Goal: Complete application form

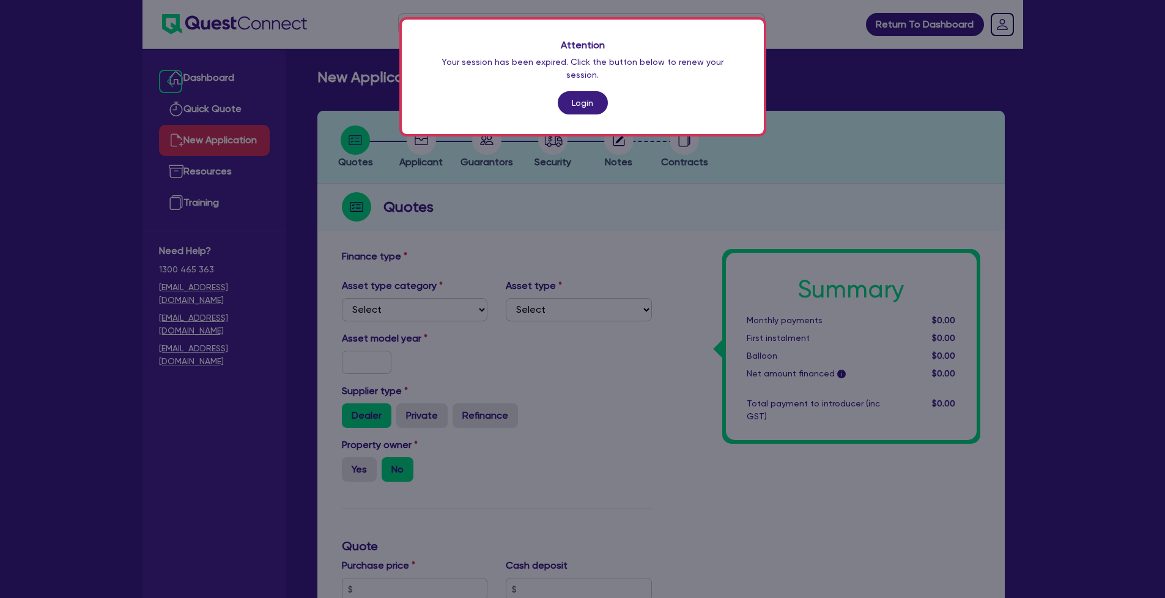
click at [576, 94] on link "Login" at bounding box center [583, 102] width 50 height 23
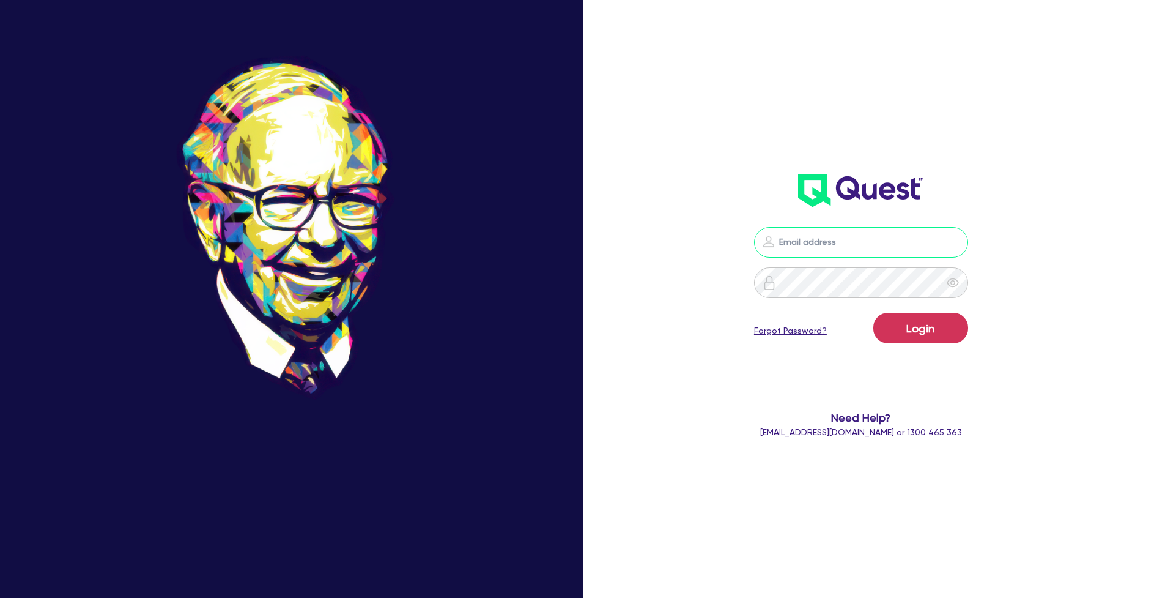
click at [816, 244] on input "email" at bounding box center [861, 242] width 214 height 31
type input "[PERSON_NAME][EMAIL_ADDRESS][DOMAIN_NAME]"
click at [927, 328] on button "Login" at bounding box center [921, 328] width 95 height 31
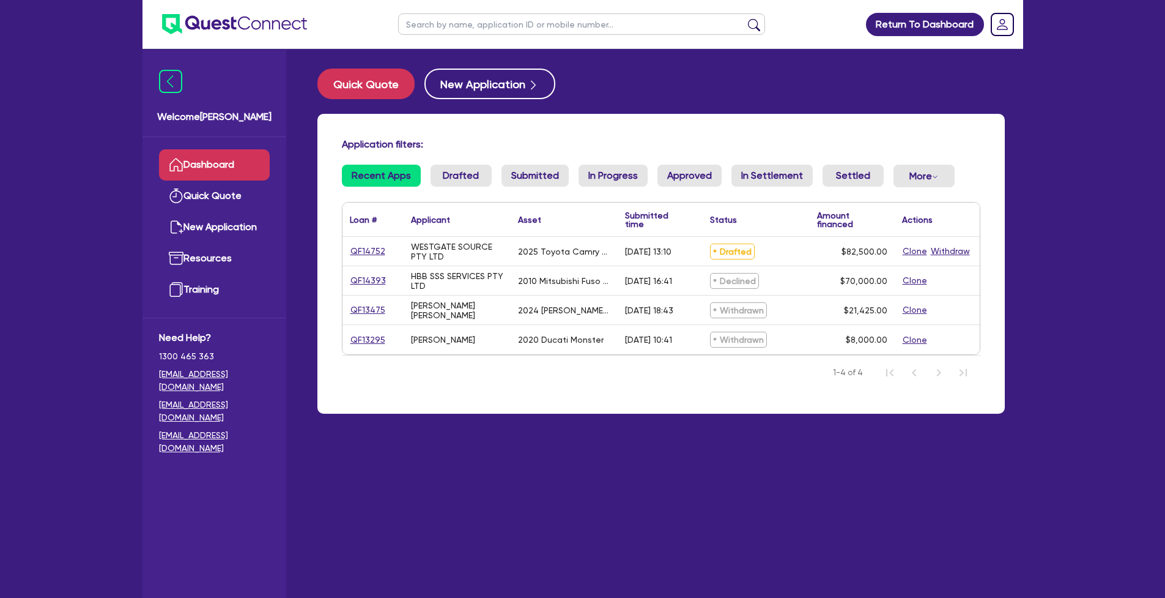
click at [365, 251] on link "QF14752" at bounding box center [368, 251] width 36 height 14
select select "CARS_AND_LIGHT_TRUCKS"
select select "PASSENGER_VEHICLES"
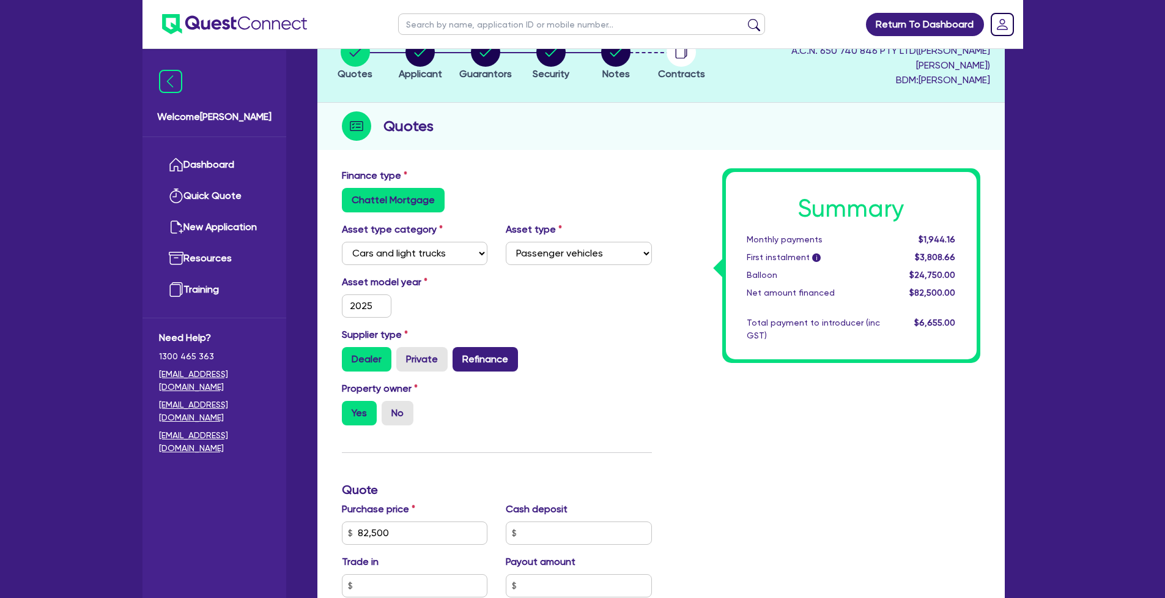
scroll to position [166, 0]
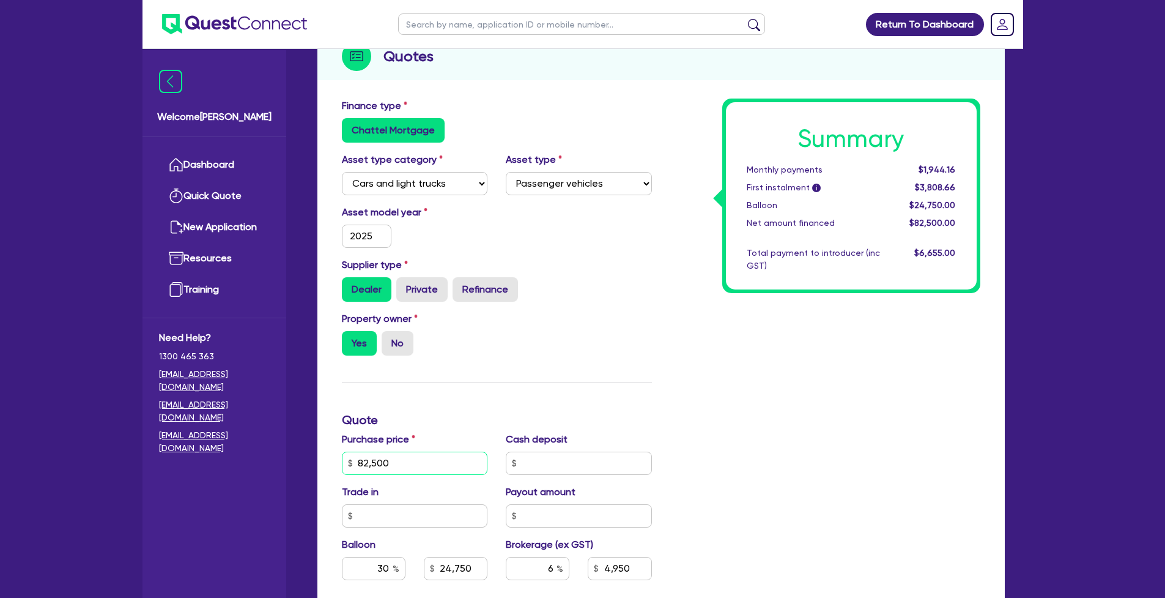
click at [426, 451] on input "82,500" at bounding box center [415, 462] width 146 height 23
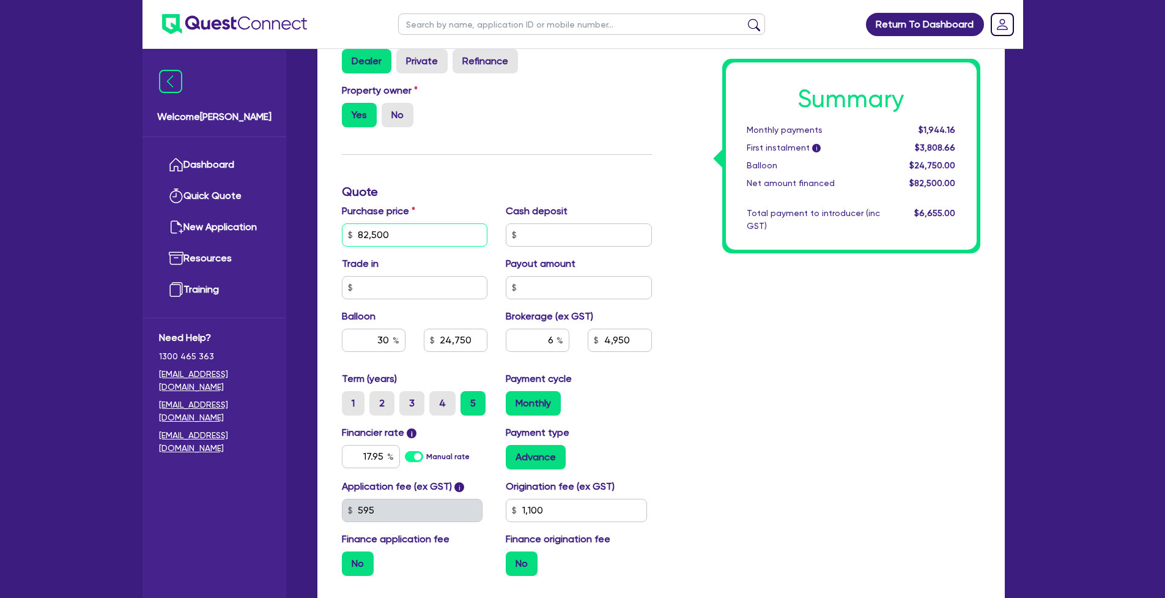
scroll to position [440, 0]
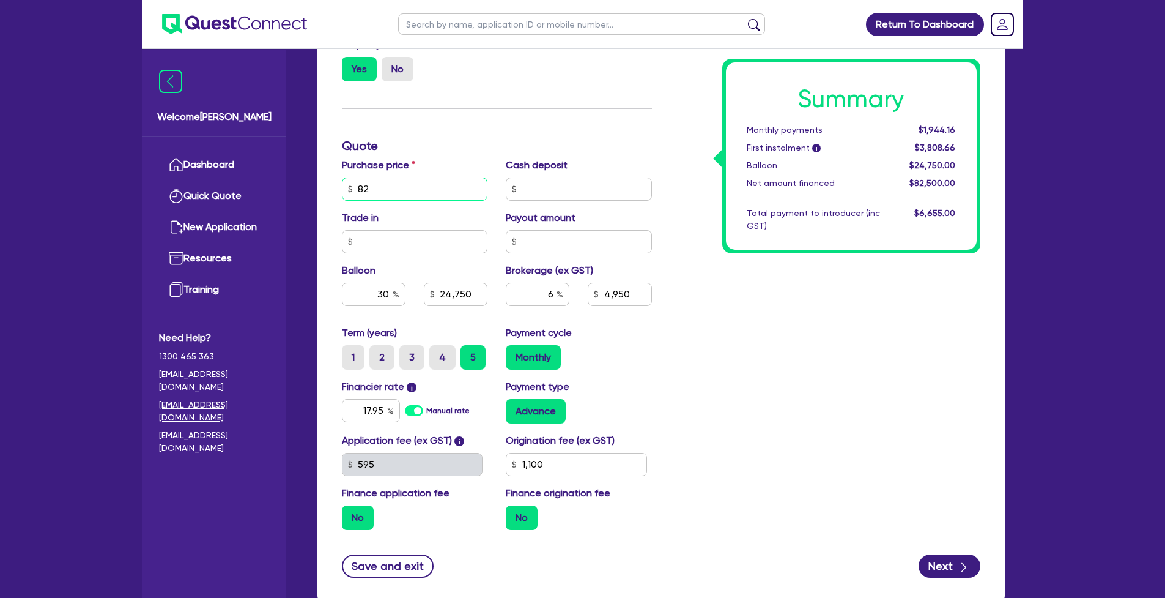
type input "8"
type input "78,000"
type input "24,750"
type input "4,950"
type input "1,100"
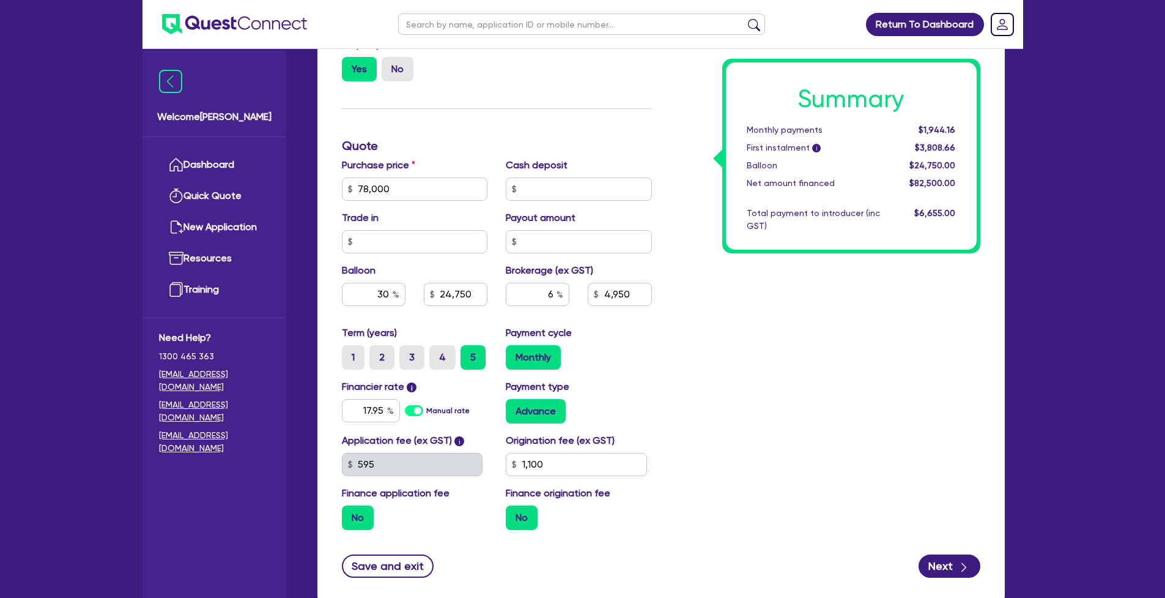
click at [774, 341] on div "Summary Monthly payments $1,944.16 First instalment i $3,808.66 Balloon $24,750…" at bounding box center [825, 181] width 328 height 715
type input "23,400"
type input "4,680"
type input "1,100"
click at [774, 341] on div "Summary Monthly payments $1,838.12 First instalment i $3,702.62 Balloon $23,400…" at bounding box center [825, 181] width 328 height 715
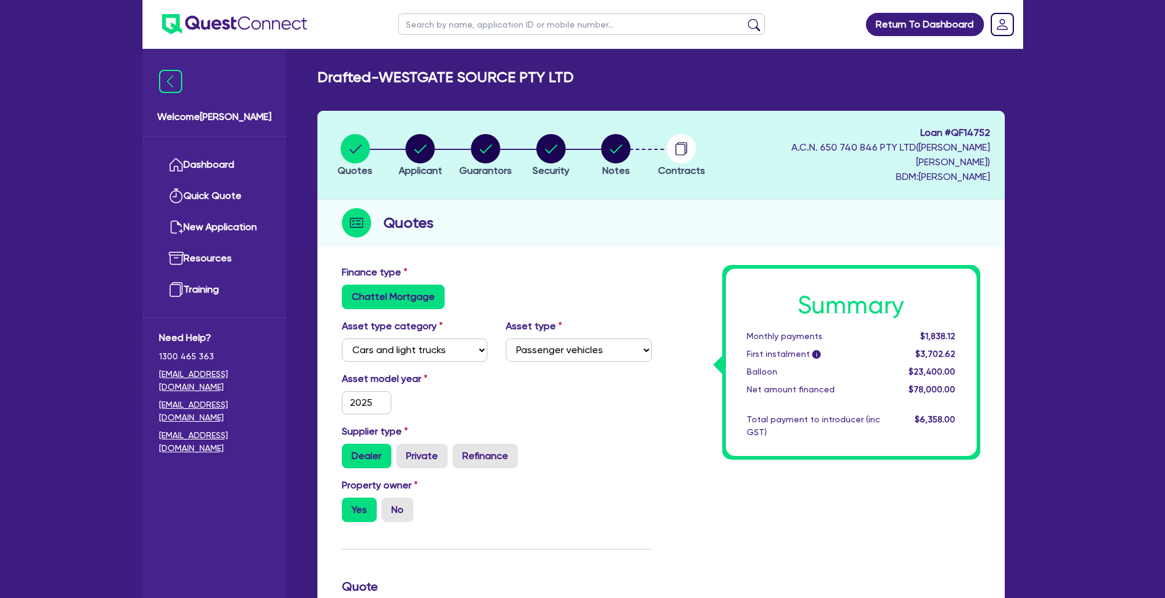
scroll to position [0, 0]
